Goal: Task Accomplishment & Management: Manage account settings

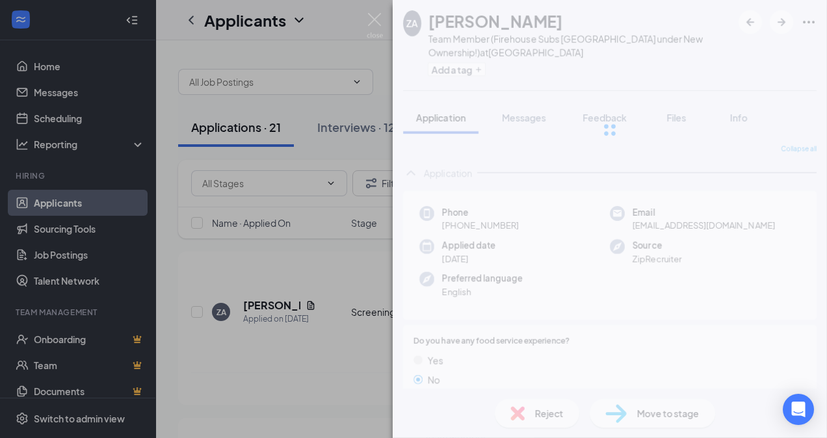
click at [64, 118] on div "ZA [PERSON_NAME] Team Member (Firehouse Subs [GEOGRAPHIC_DATA] under New Owners…" at bounding box center [413, 219] width 827 height 438
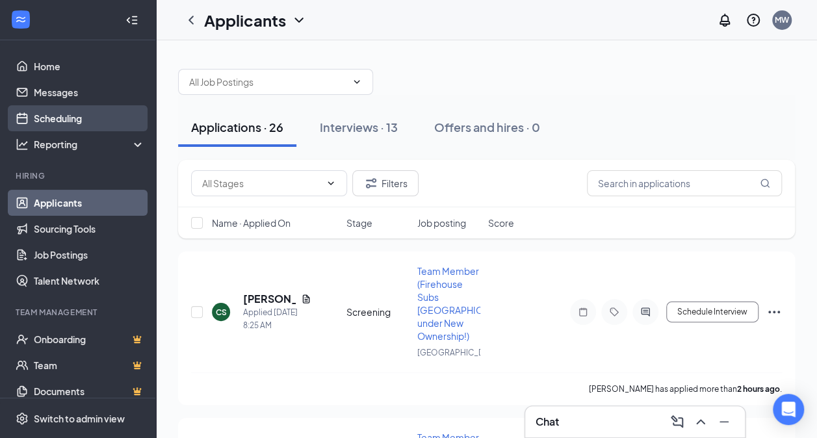
click at [62, 118] on link "Scheduling" at bounding box center [89, 118] width 111 height 26
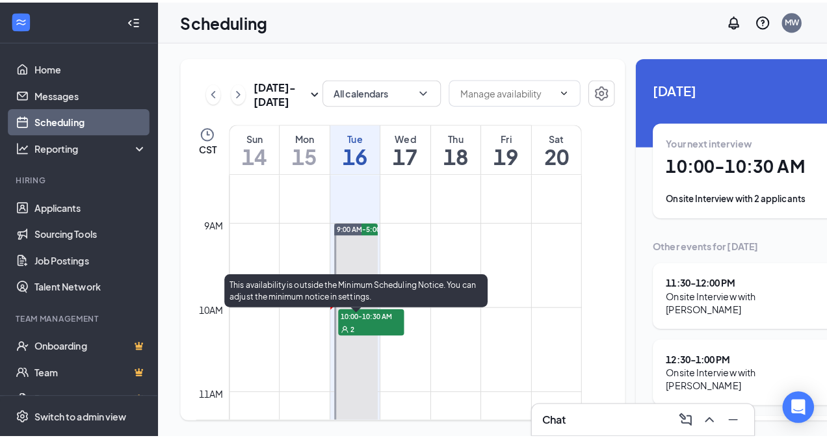
scroll to position [705, 0]
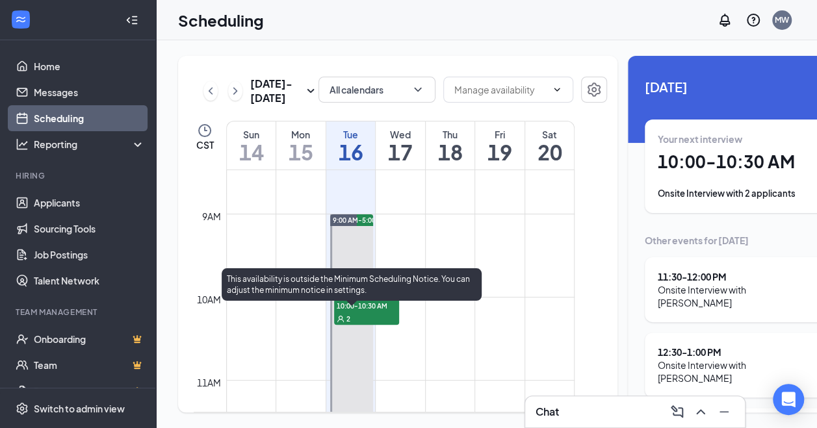
click at [352, 325] on div "2" at bounding box center [366, 318] width 65 height 13
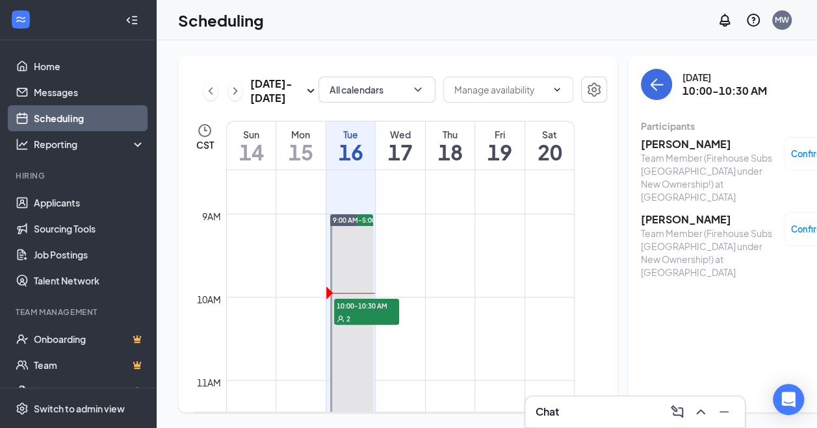
click at [649, 213] on h3 "[PERSON_NAME]" at bounding box center [709, 220] width 137 height 14
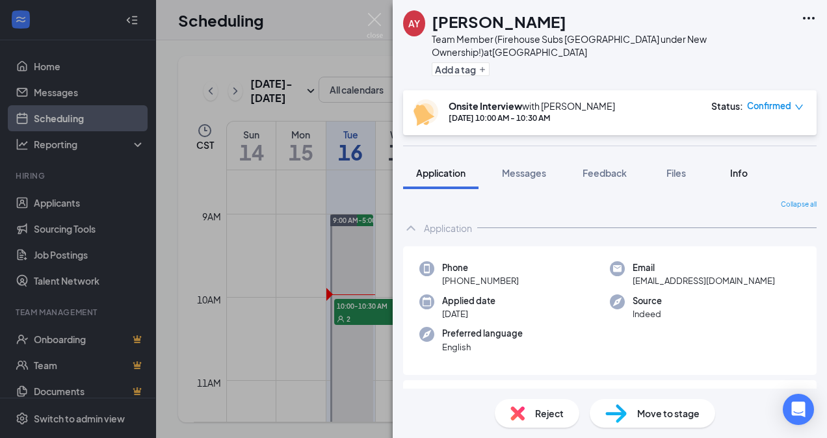
click at [735, 167] on span "Info" at bounding box center [739, 173] width 18 height 12
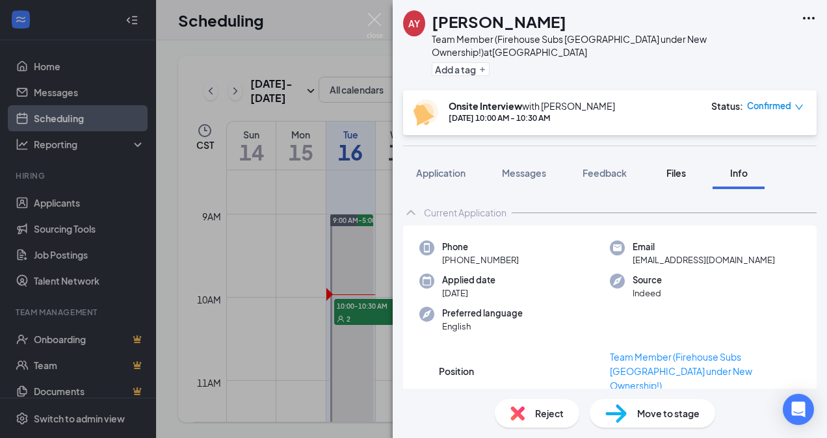
click at [668, 167] on span "Files" at bounding box center [676, 173] width 20 height 12
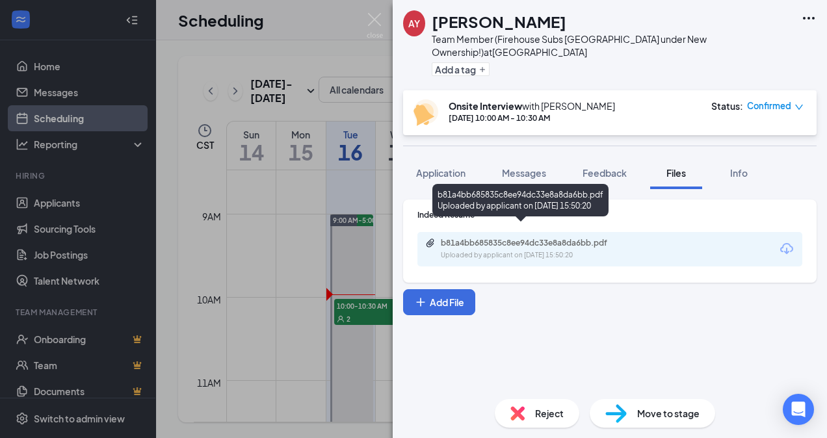
click at [514, 238] on div "b81a4bb685835c8ee94dc33e8a8da6bb.pdf" at bounding box center [532, 243] width 182 height 10
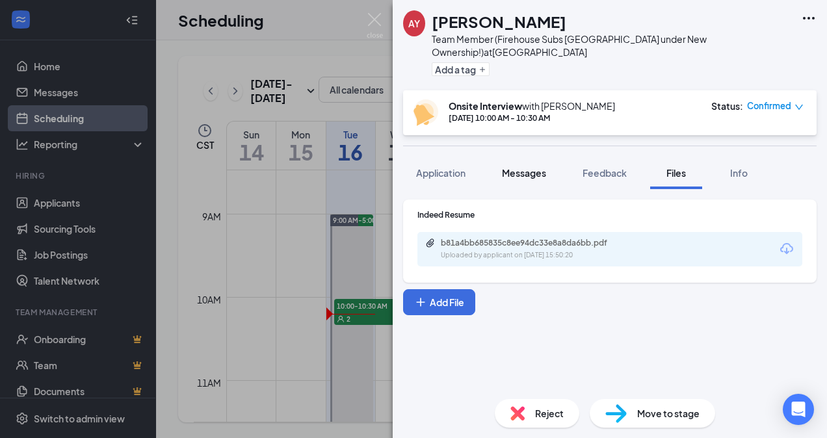
click at [531, 167] on button "Messages" at bounding box center [524, 173] width 70 height 33
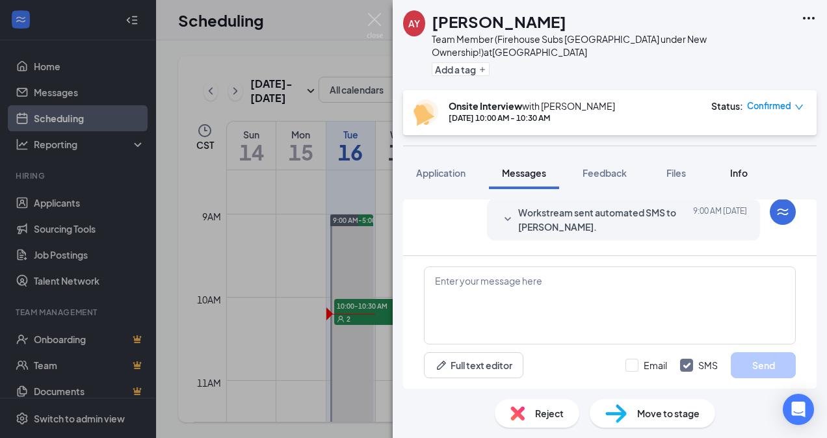
scroll to position [536, 0]
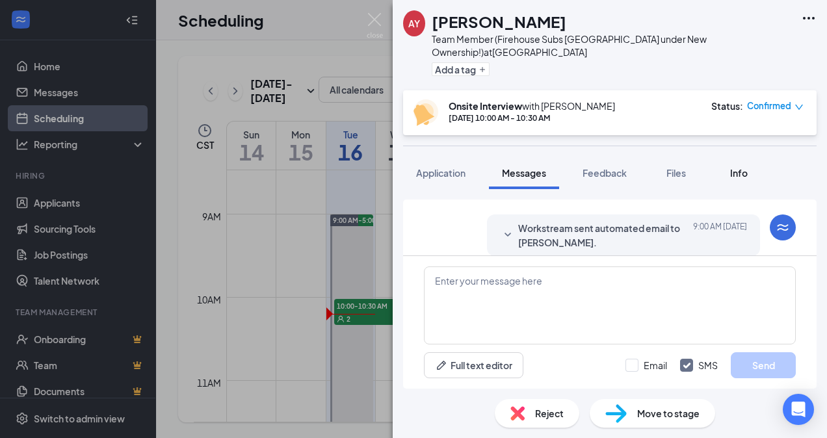
click at [743, 167] on span "Info" at bounding box center [739, 173] width 18 height 12
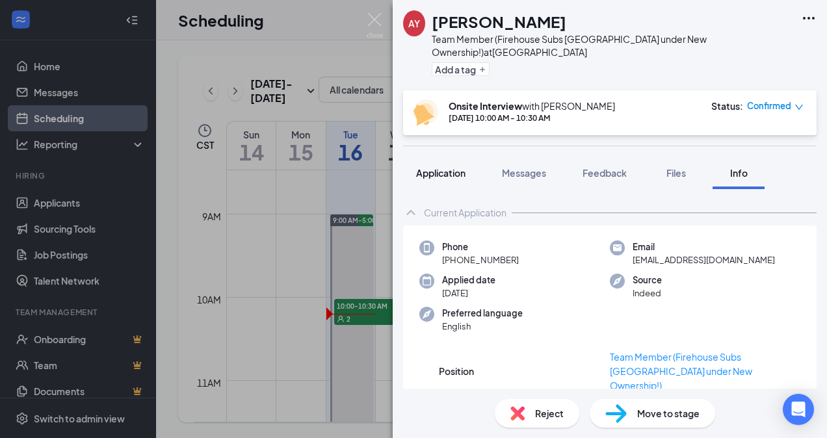
click at [440, 166] on div "Application" at bounding box center [440, 172] width 49 height 13
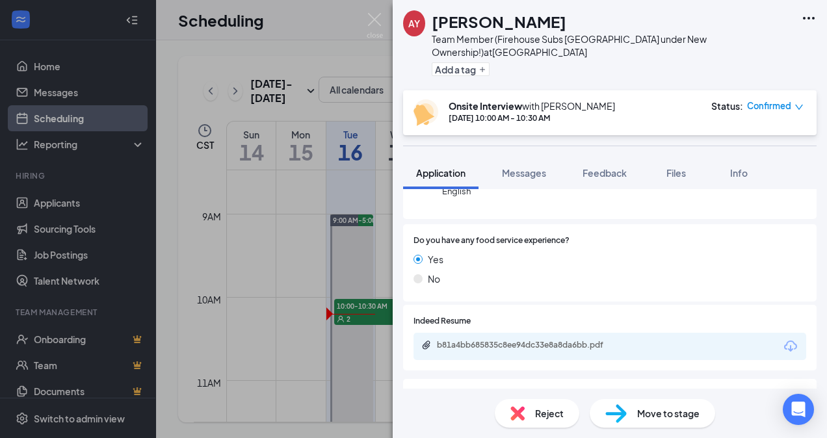
scroll to position [301, 0]
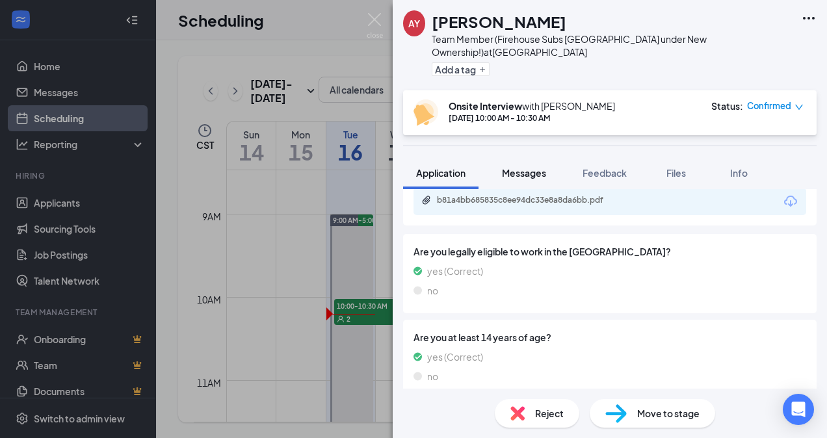
click at [520, 167] on span "Messages" at bounding box center [524, 173] width 44 height 12
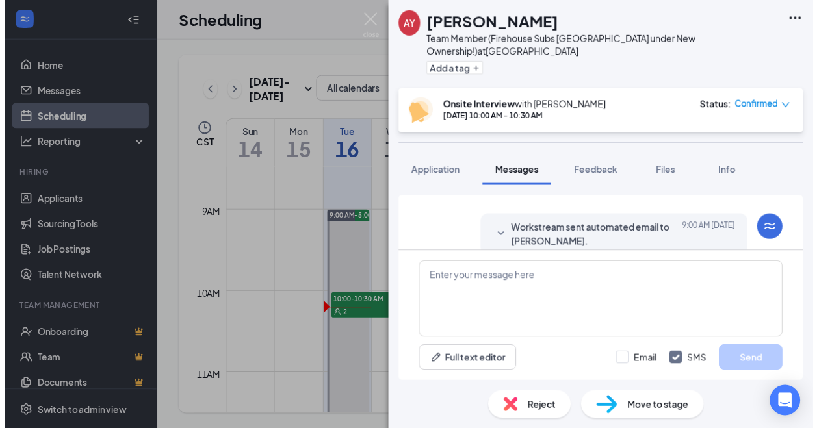
scroll to position [536, 0]
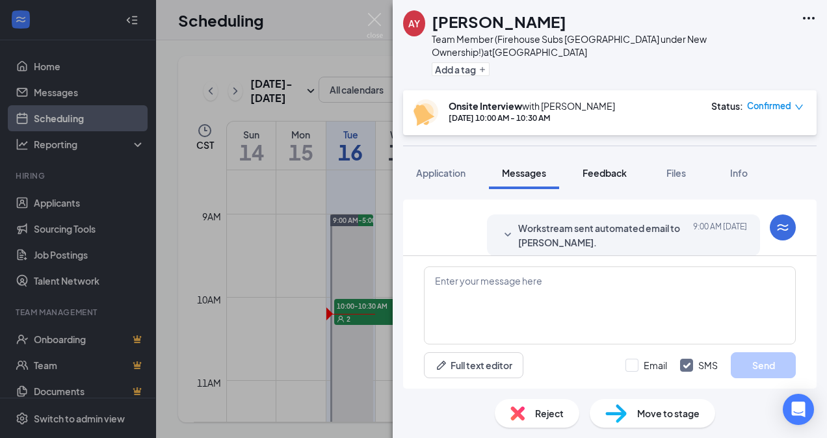
click at [594, 167] on span "Feedback" at bounding box center [605, 173] width 44 height 12
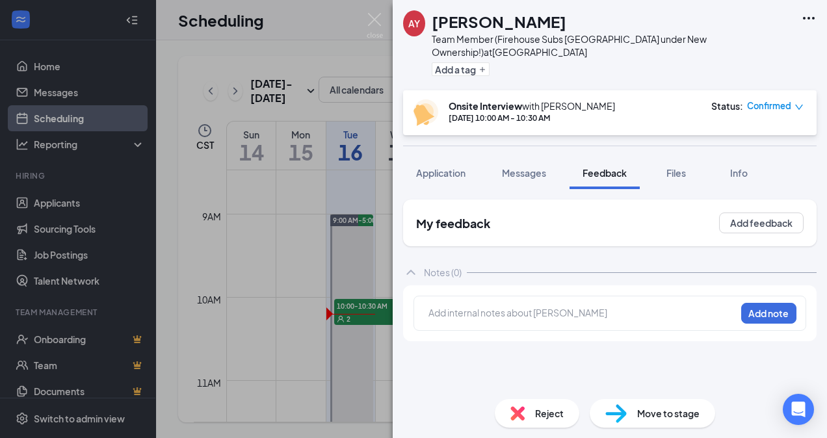
click at [491, 306] on div at bounding box center [582, 313] width 306 height 14
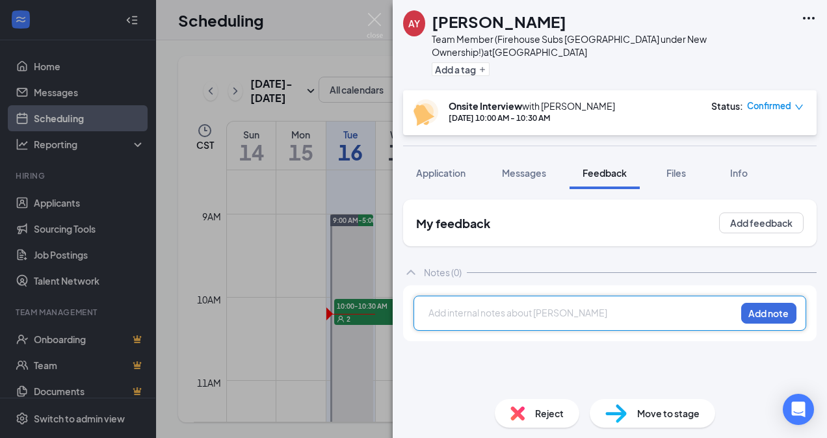
click at [491, 306] on div at bounding box center [582, 313] width 306 height 14
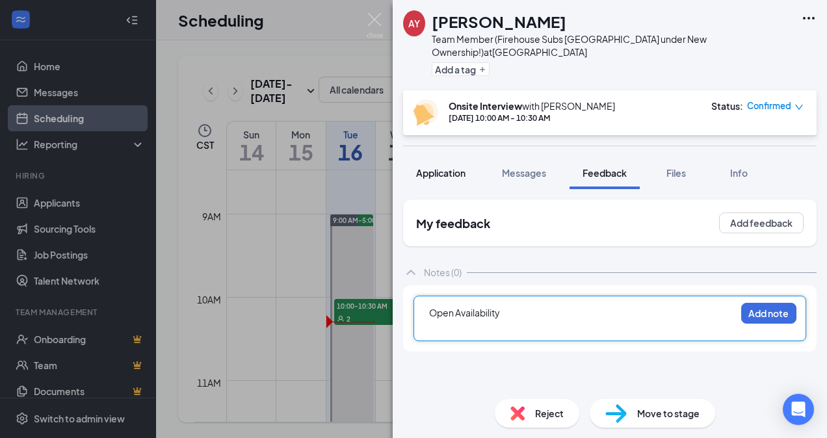
click at [425, 157] on button "Application" at bounding box center [440, 173] width 75 height 33
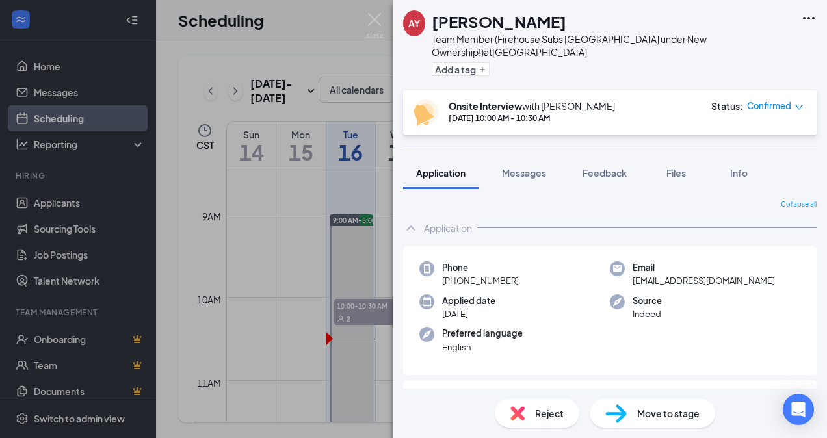
click at [316, 282] on div "AY [PERSON_NAME] Team Member (Firehouse Subs [GEOGRAPHIC_DATA] under New Owners…" at bounding box center [413, 219] width 827 height 438
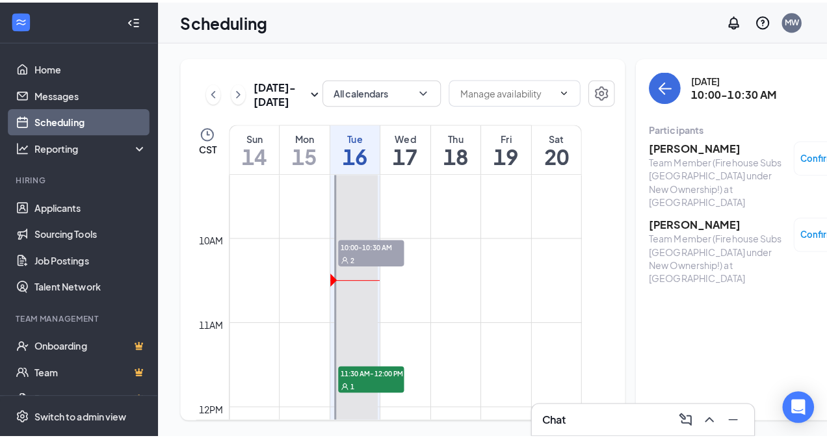
scroll to position [798, 0]
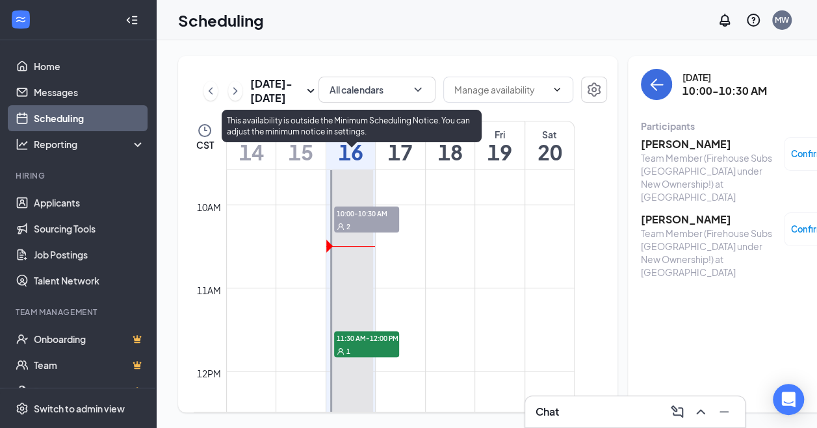
click at [367, 220] on span "10:00-10:30 AM" at bounding box center [366, 213] width 65 height 13
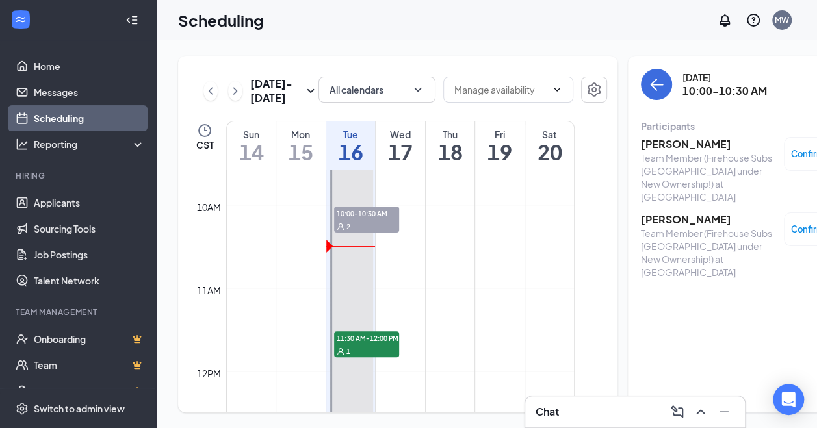
click at [663, 145] on h3 "[PERSON_NAME]" at bounding box center [709, 144] width 137 height 14
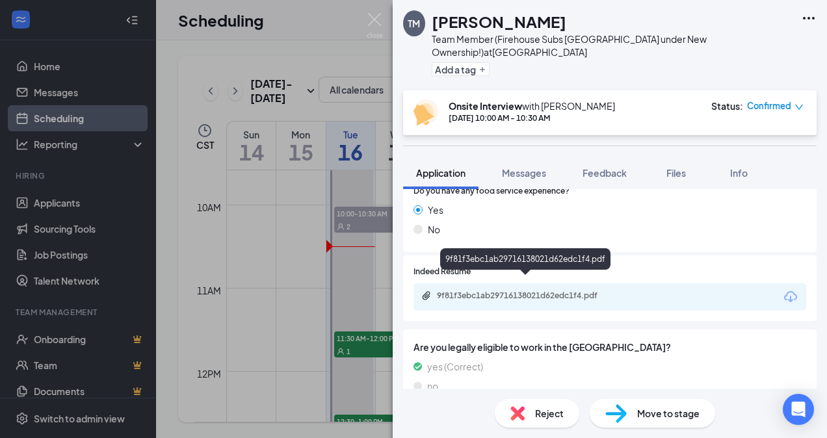
scroll to position [205, 0]
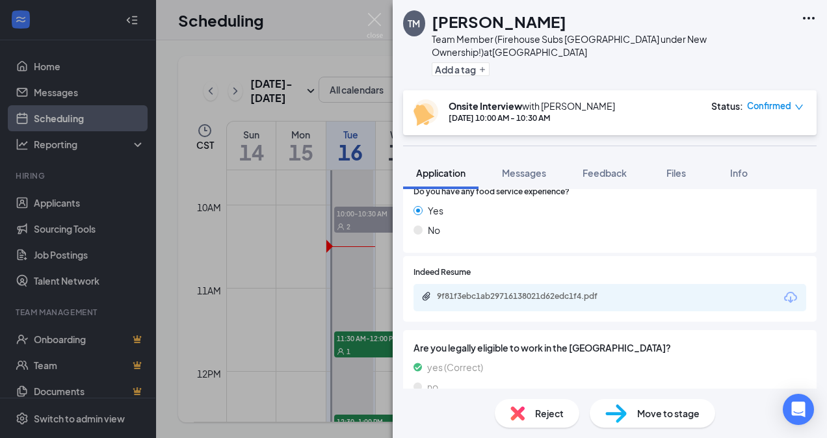
click at [528, 291] on div "9f81f3ebc1ab29716138021d62edc1f4.pdf" at bounding box center [526, 297] width 211 height 12
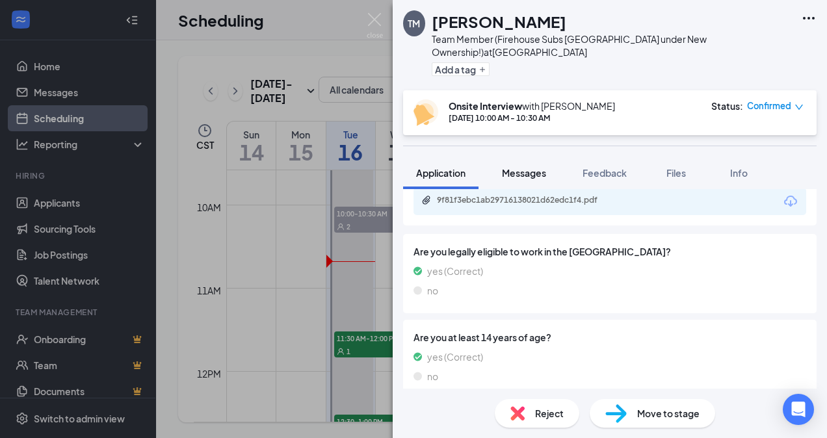
click at [519, 166] on div "Messages" at bounding box center [524, 172] width 44 height 13
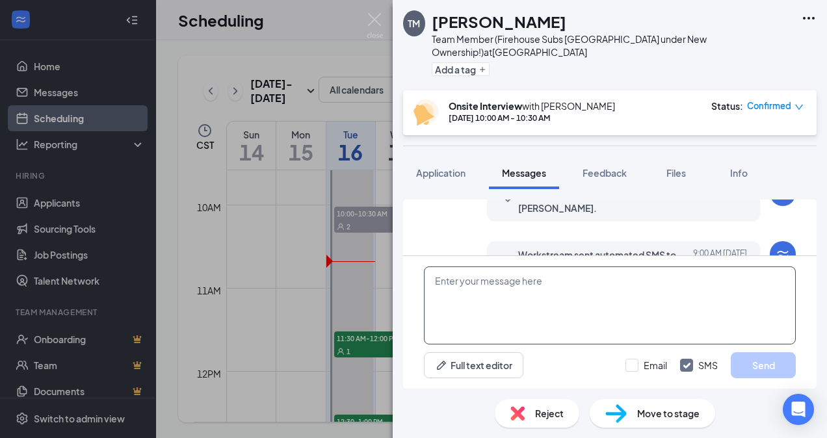
scroll to position [569, 0]
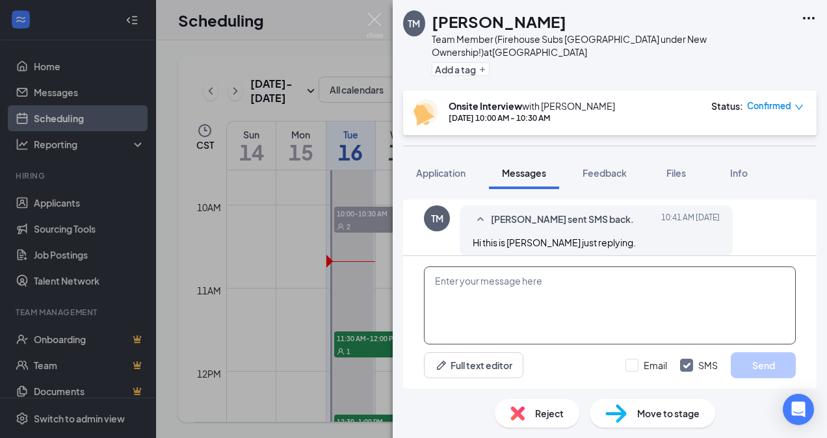
click at [509, 276] on textarea at bounding box center [610, 306] width 372 height 78
type textarea "I got it"
click at [761, 369] on button "Send" at bounding box center [763, 365] width 65 height 26
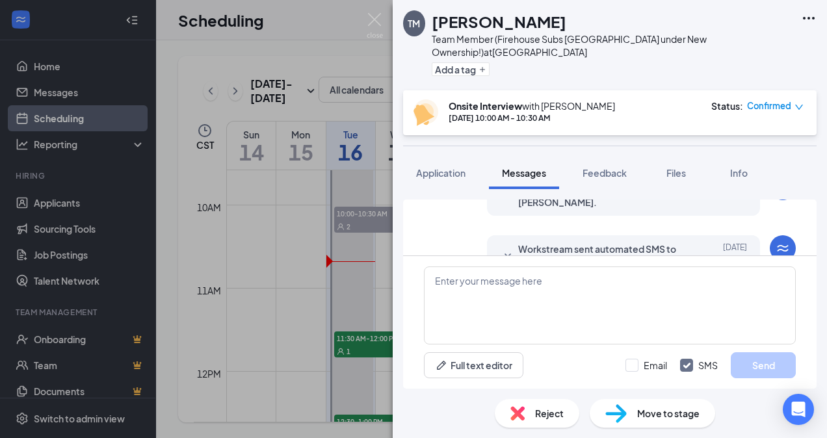
scroll to position [0, 0]
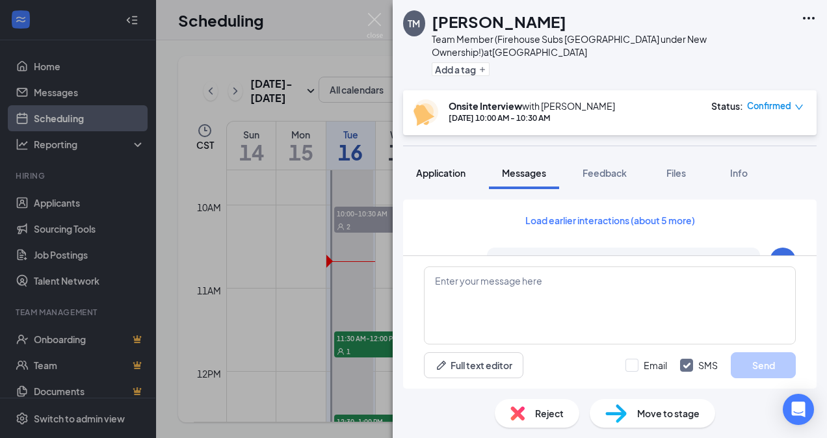
click at [449, 167] on span "Application" at bounding box center [440, 173] width 49 height 12
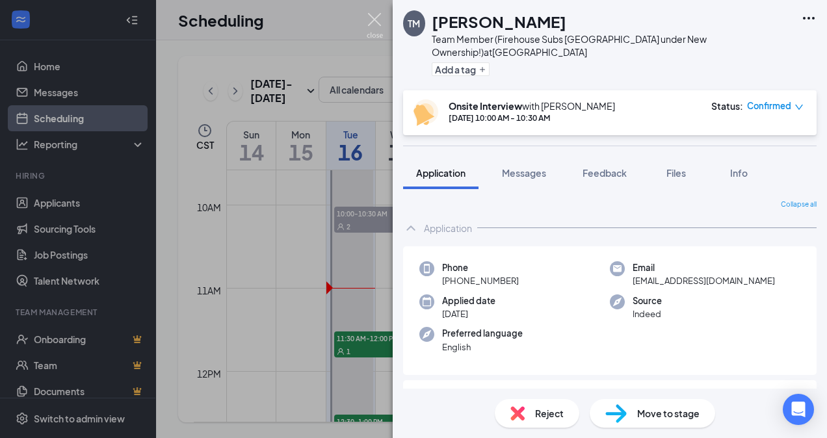
click at [369, 19] on img at bounding box center [375, 25] width 16 height 25
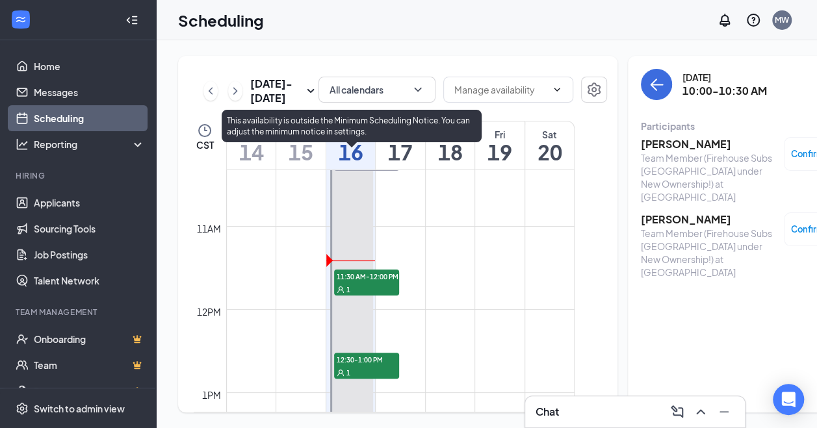
scroll to position [860, 0]
click at [374, 282] on span "11:30 AM-12:00 PM" at bounding box center [366, 275] width 65 height 13
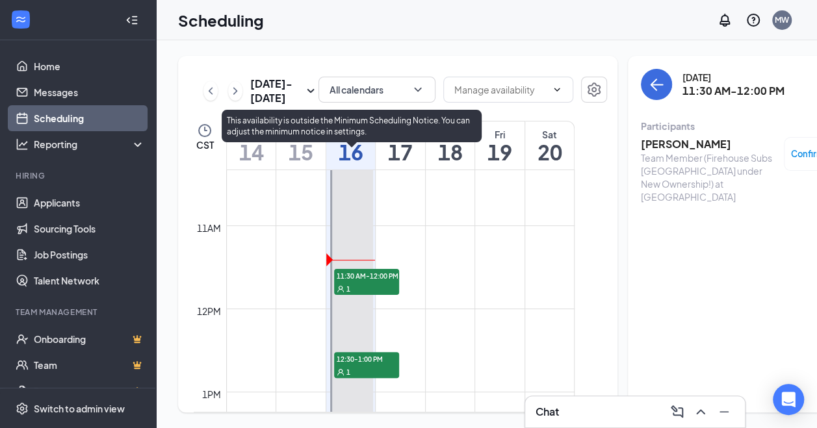
click at [374, 282] on span "11:30 AM-12:00 PM" at bounding box center [366, 275] width 65 height 13
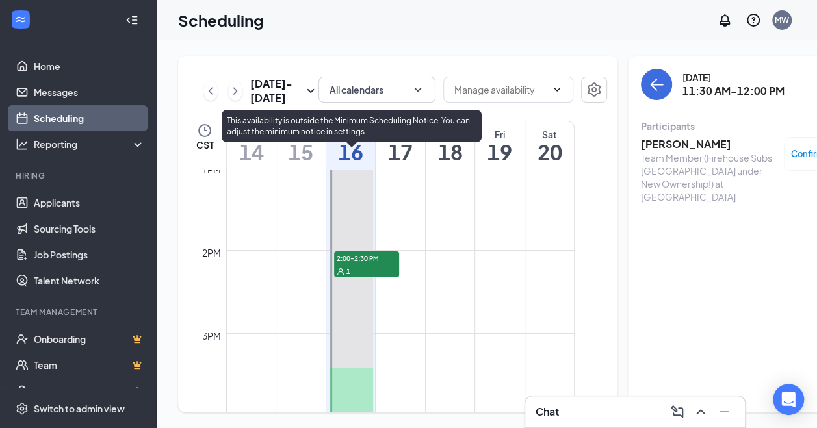
scroll to position [1084, 0]
click at [374, 279] on div "1" at bounding box center [366, 272] width 65 height 13
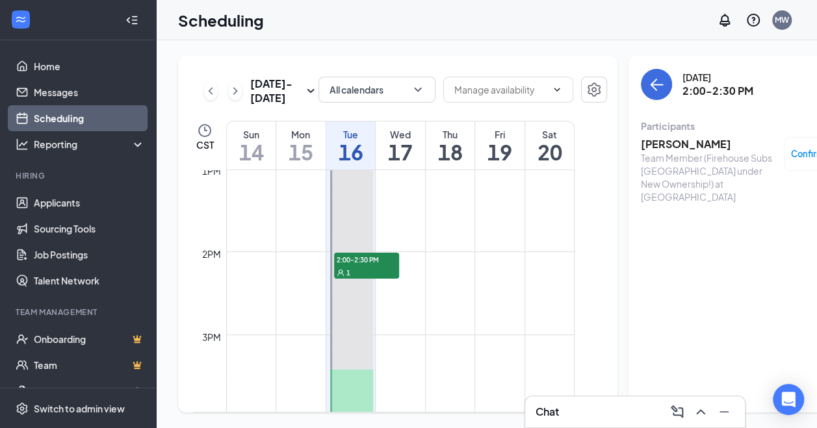
click at [651, 152] on div "[PERSON_NAME] Team Member (Firehouse Subs [GEOGRAPHIC_DATA] under New Ownership…" at bounding box center [709, 170] width 137 height 66
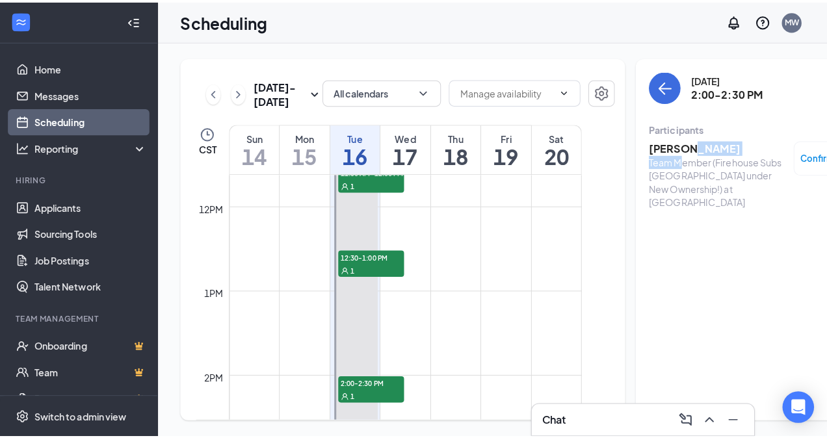
scroll to position [928, 0]
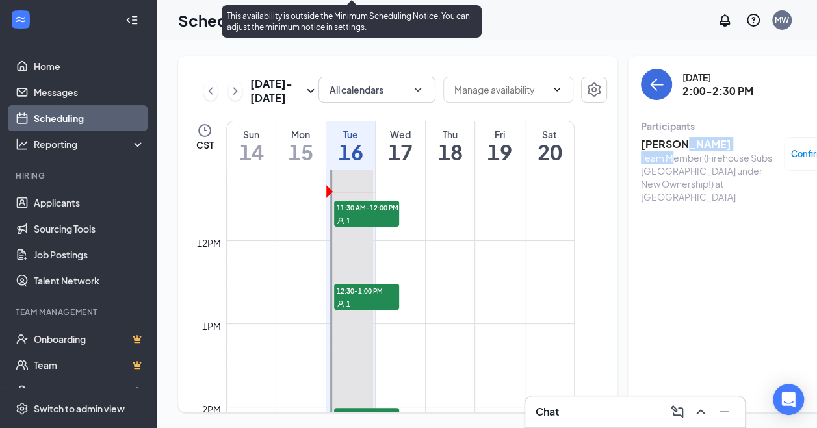
click at [365, 227] on div "1" at bounding box center [366, 220] width 65 height 13
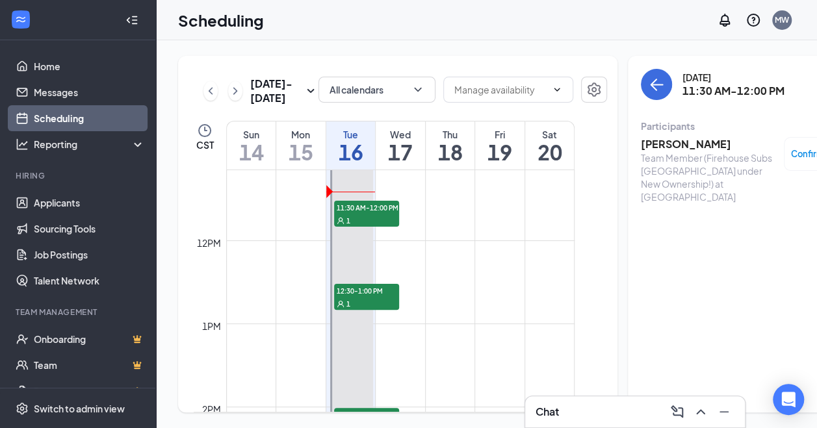
click at [667, 142] on h3 "[PERSON_NAME]" at bounding box center [709, 144] width 137 height 14
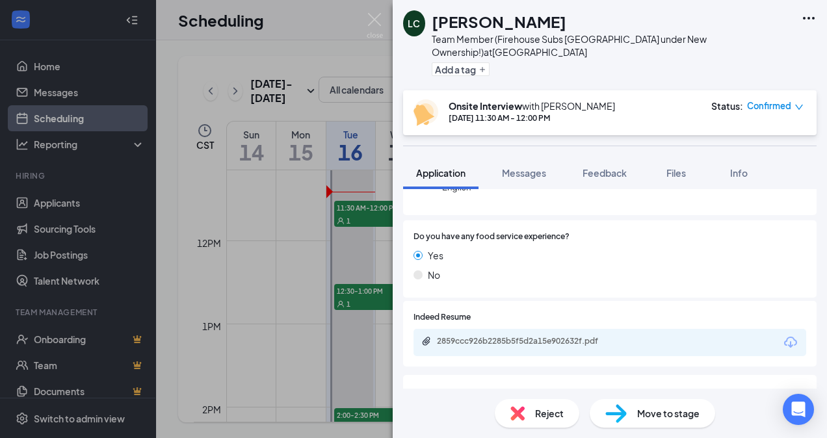
scroll to position [164, 0]
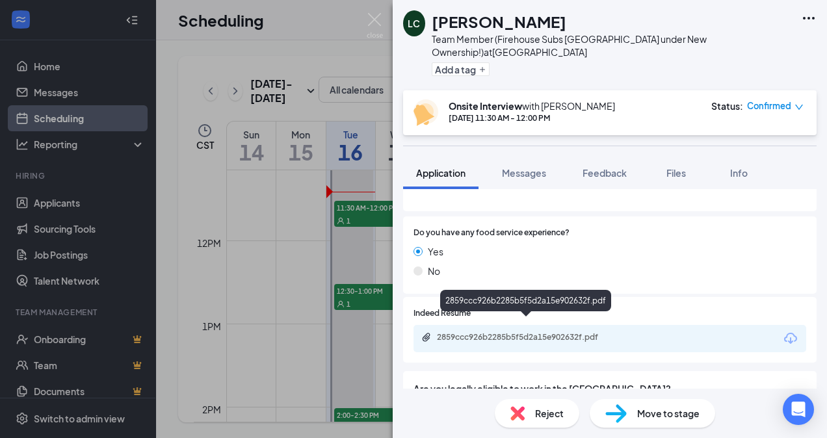
click at [505, 332] on div "2859ccc926b2285b5f5d2a15e902632f.pdf" at bounding box center [528, 337] width 182 height 10
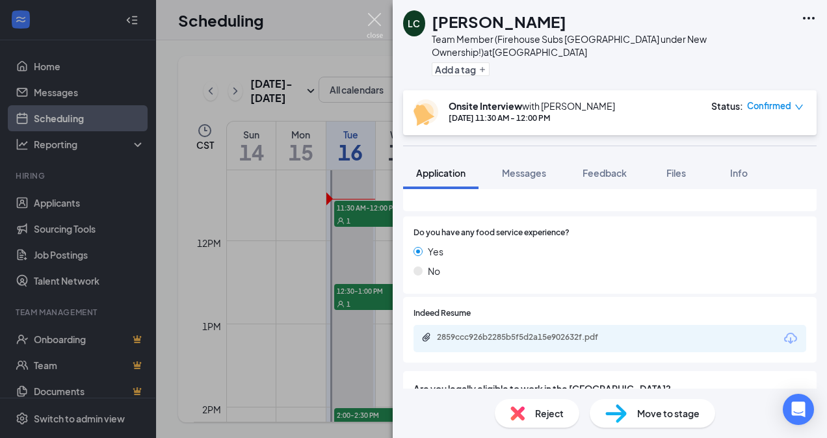
click at [369, 20] on img at bounding box center [375, 25] width 16 height 25
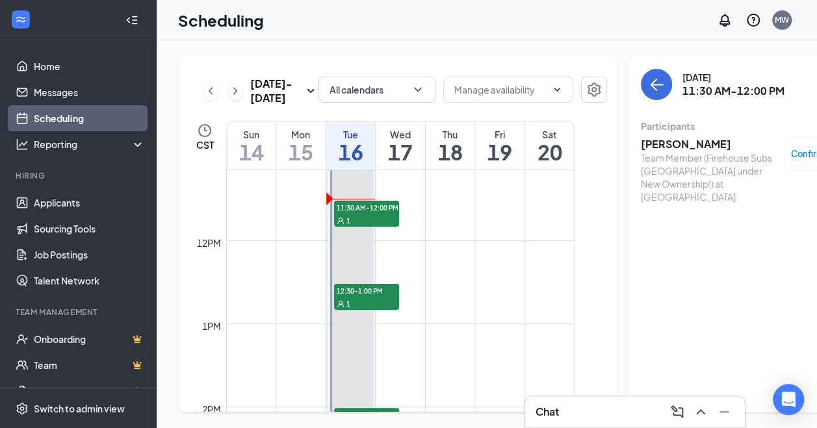
click at [559, 411] on h3 "Chat" at bounding box center [547, 412] width 23 height 14
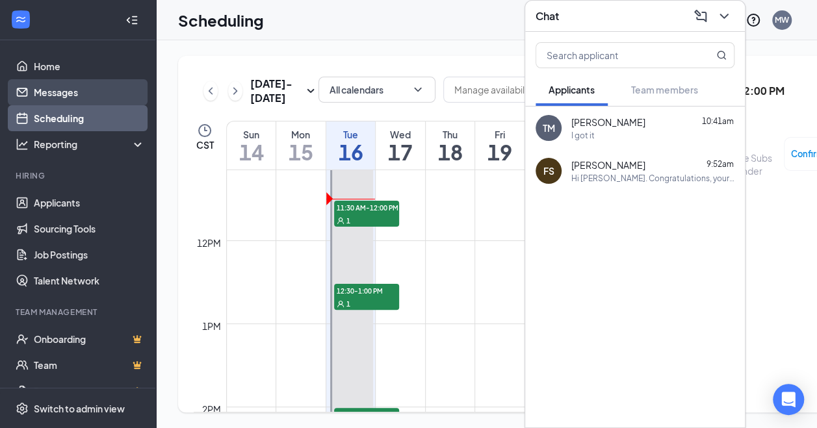
click at [79, 94] on link "Messages" at bounding box center [89, 92] width 111 height 26
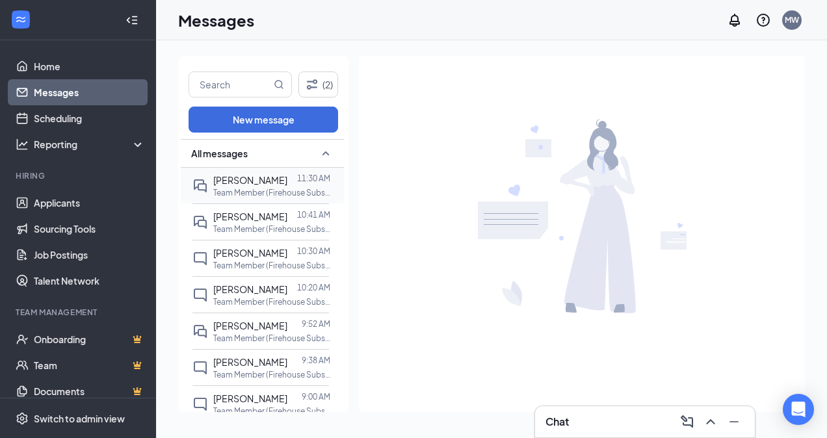
click at [244, 182] on span "[PERSON_NAME]" at bounding box center [250, 180] width 74 height 12
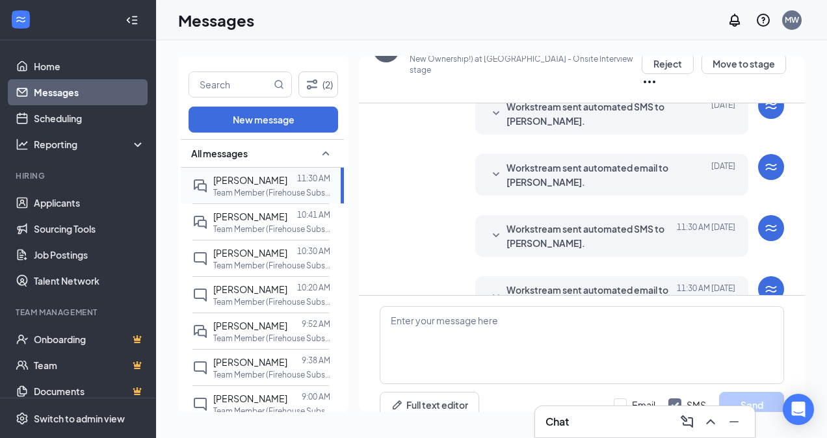
scroll to position [446, 0]
